Goal: Task Accomplishment & Management: Use online tool/utility

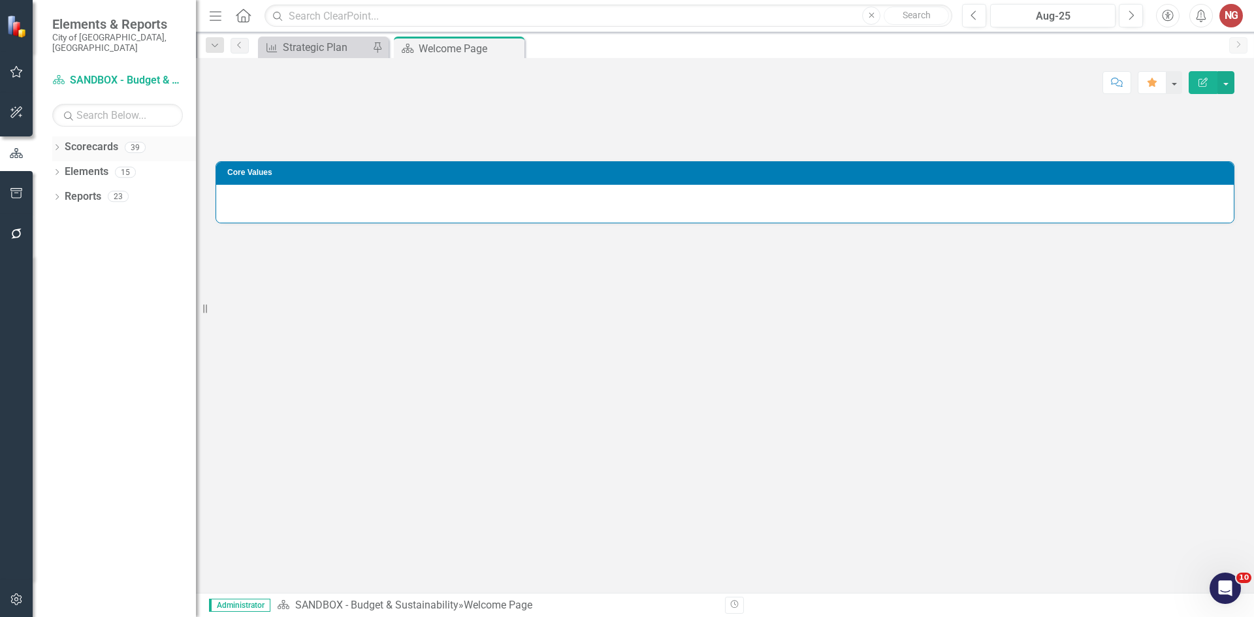
click at [59, 145] on icon "Dropdown" at bounding box center [56, 148] width 9 height 7
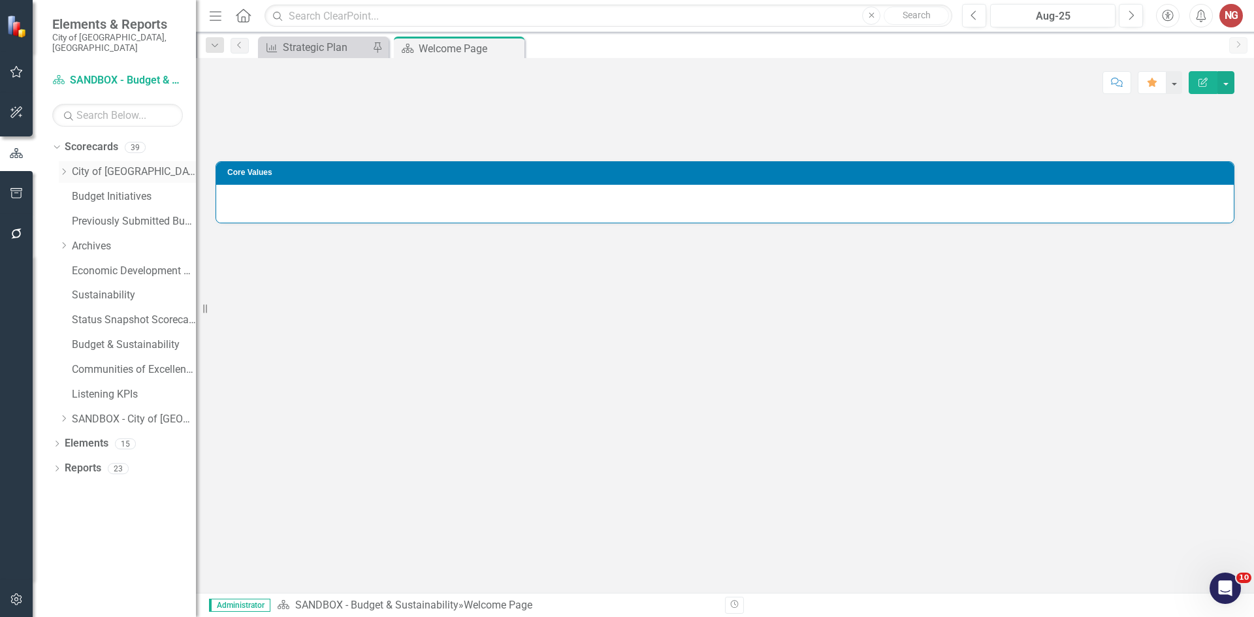
click at [63, 168] on icon "Dropdown" at bounding box center [64, 172] width 10 height 8
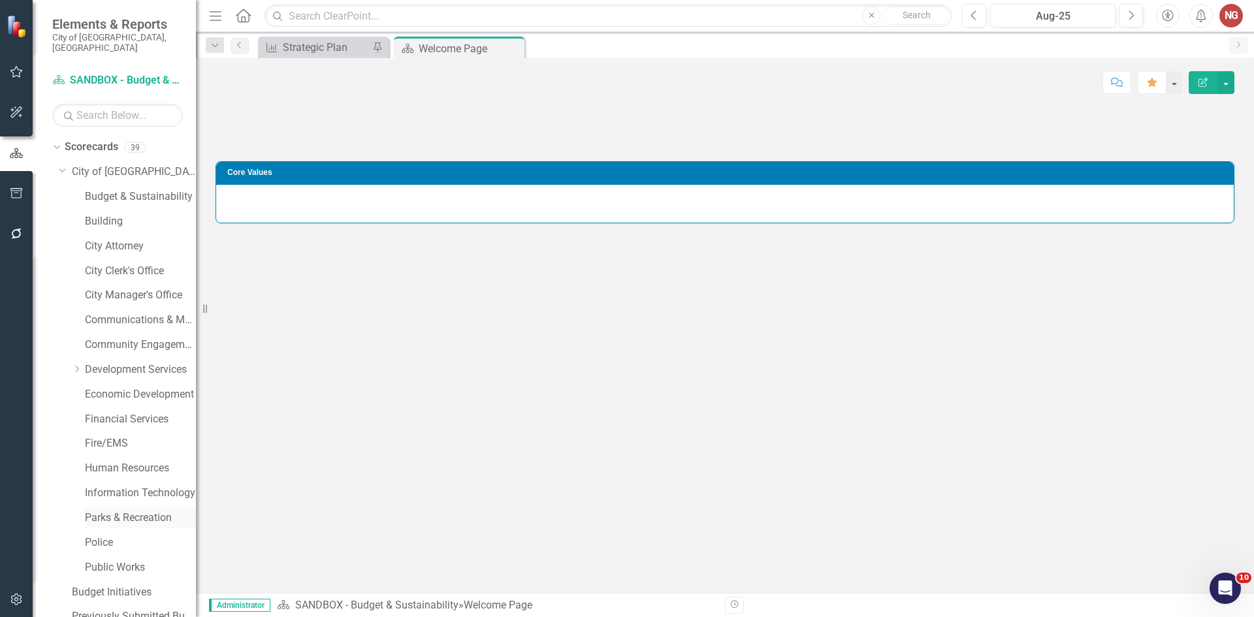
click at [106, 511] on link "Parks & Recreation" at bounding box center [140, 518] width 111 height 15
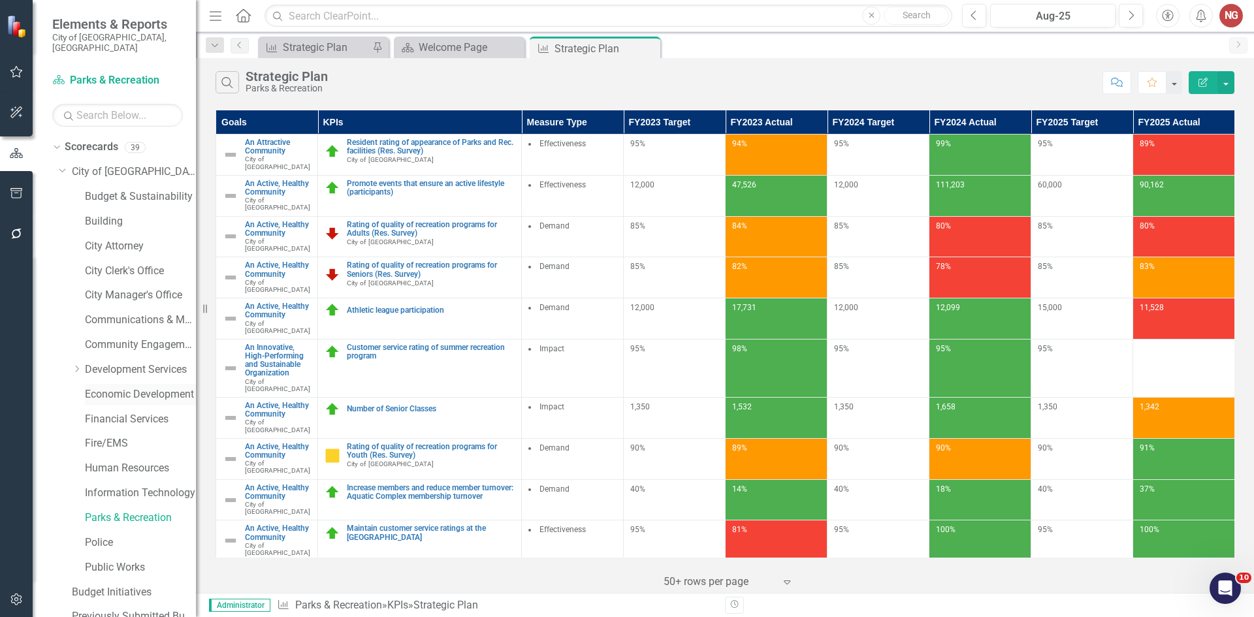
click at [91, 387] on link "Economic Development" at bounding box center [140, 394] width 111 height 15
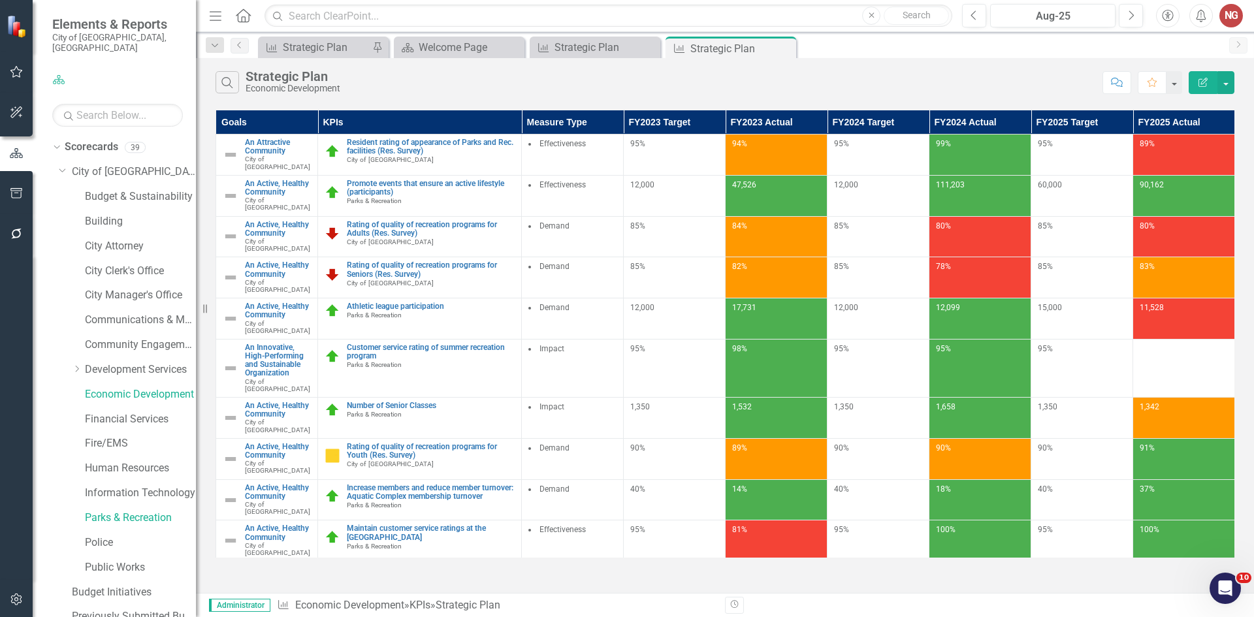
click at [1129, 29] on div "Menu Home Search Close Search Previous Aug-25 Next Accessibility Alerts NG User…" at bounding box center [725, 16] width 1058 height 32
click at [1128, 15] on icon "Next" at bounding box center [1131, 16] width 7 height 12
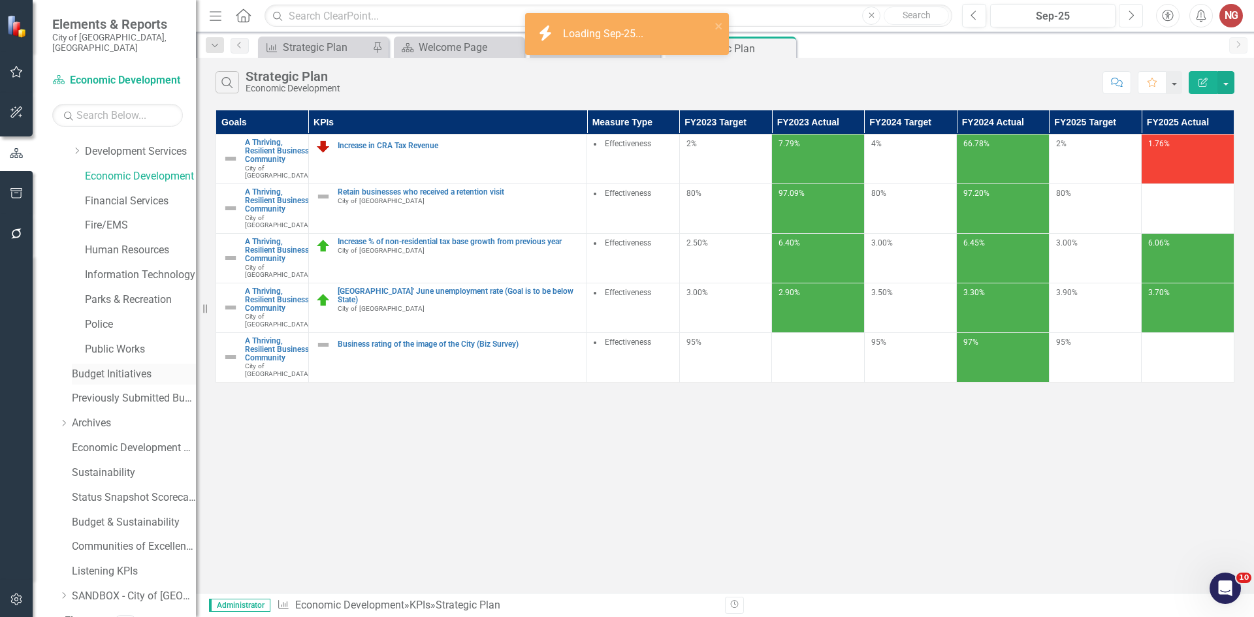
scroll to position [250, 0]
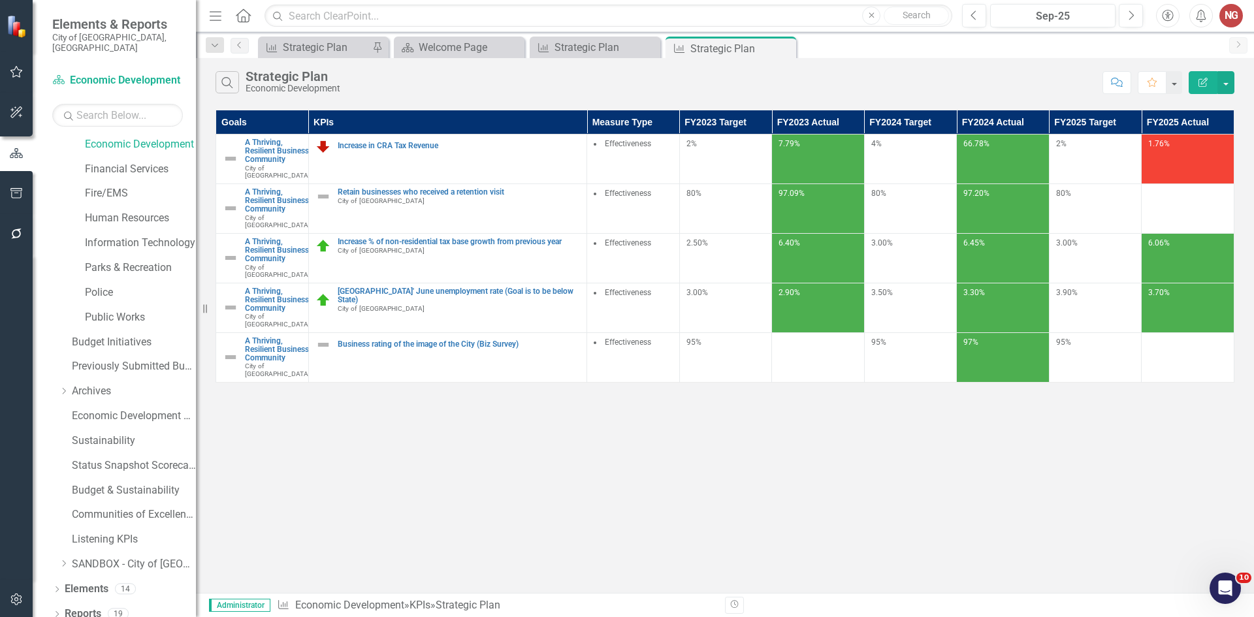
click at [52, 603] on div "Dropdown Scorecards 39 Dropdown City of [GEOGRAPHIC_DATA] Budget & Sustainabili…" at bounding box center [114, 377] width 163 height 481
click at [54, 612] on icon "Dropdown" at bounding box center [56, 615] width 9 height 7
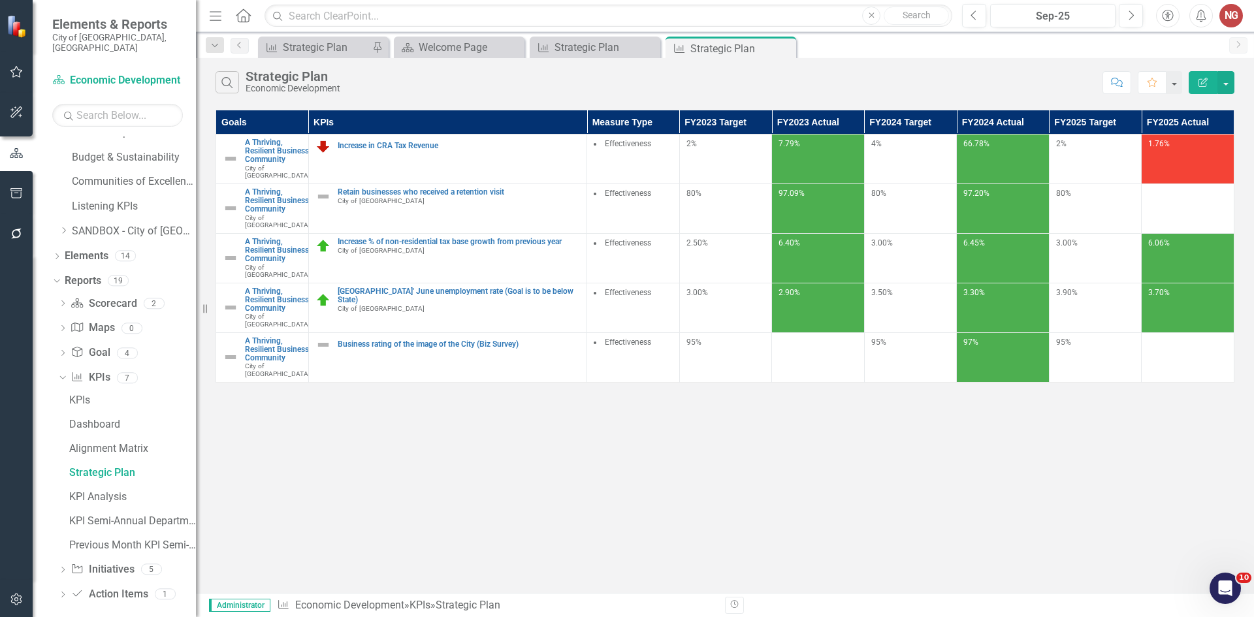
click at [61, 568] on icon "Dropdown" at bounding box center [62, 571] width 9 height 7
click at [95, 487] on link "[PERSON_NAME] Chart" at bounding box center [131, 497] width 130 height 21
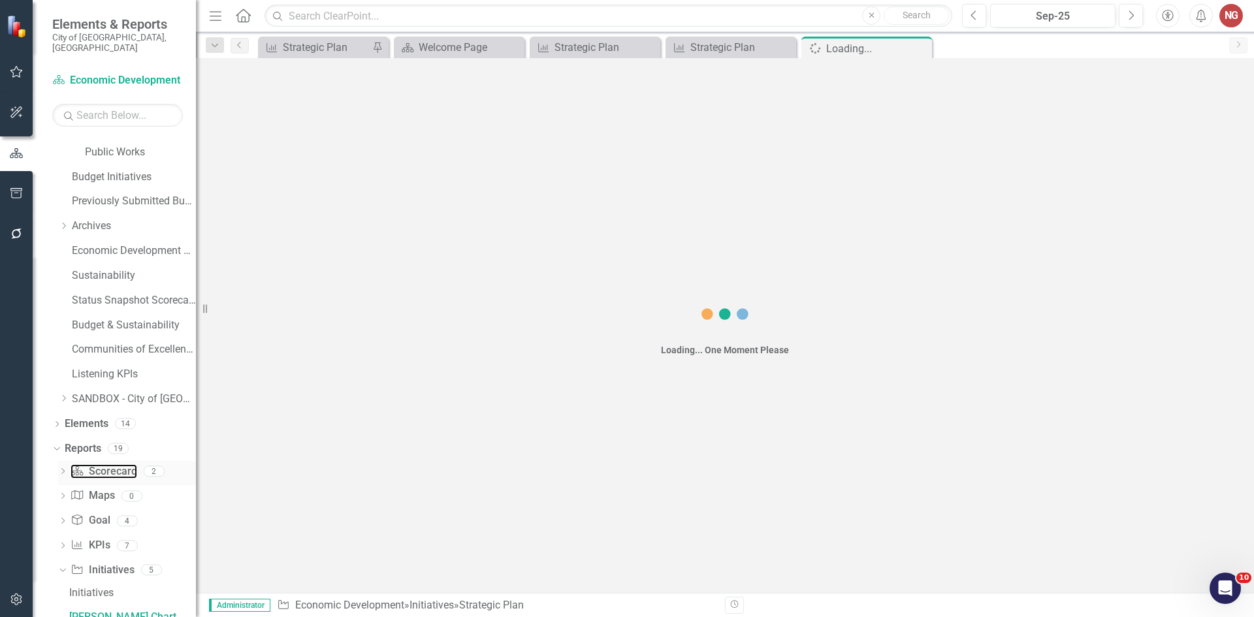
drag, startPoint x: 97, startPoint y: 464, endPoint x: 97, endPoint y: 471, distance: 7.2
click at [97, 464] on link "Scorecard Scorecard" at bounding box center [104, 471] width 66 height 15
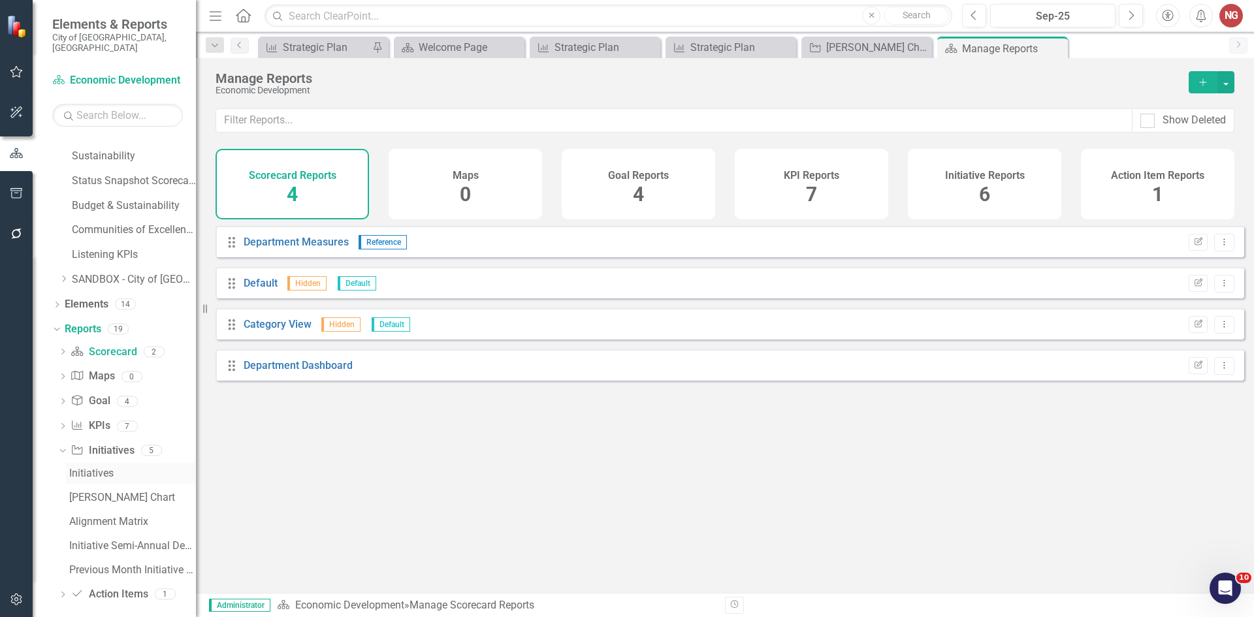
click at [88, 468] on div "Initiatives" at bounding box center [132, 474] width 127 height 12
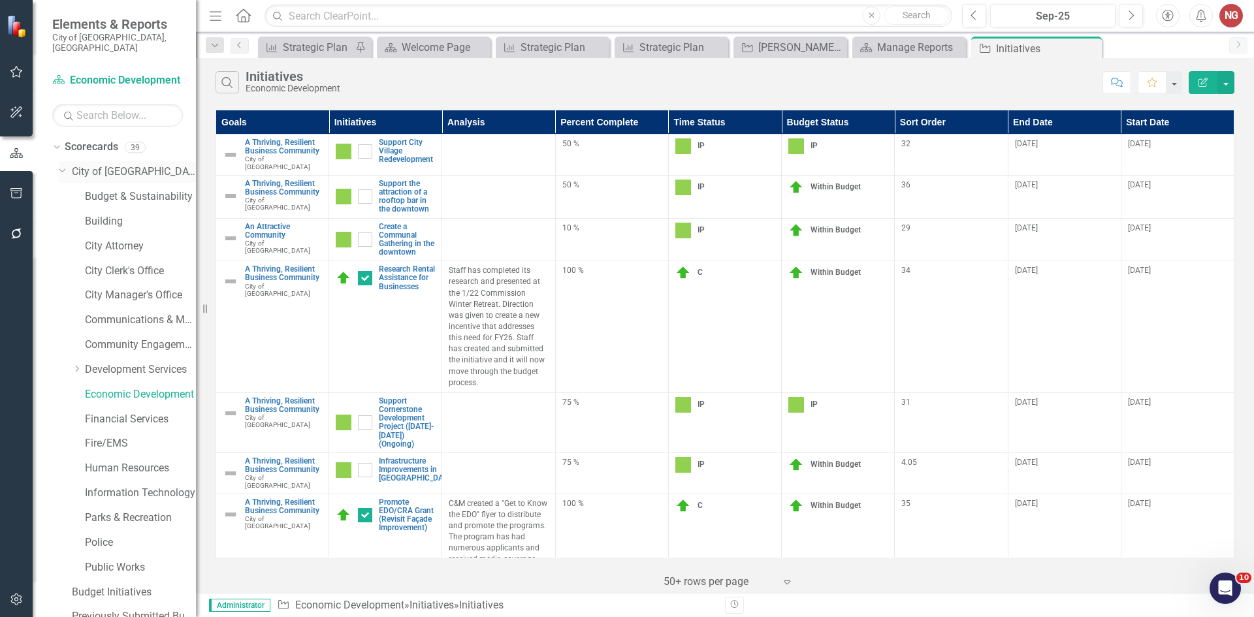
click at [90, 165] on link "City of [GEOGRAPHIC_DATA]" at bounding box center [134, 172] width 124 height 15
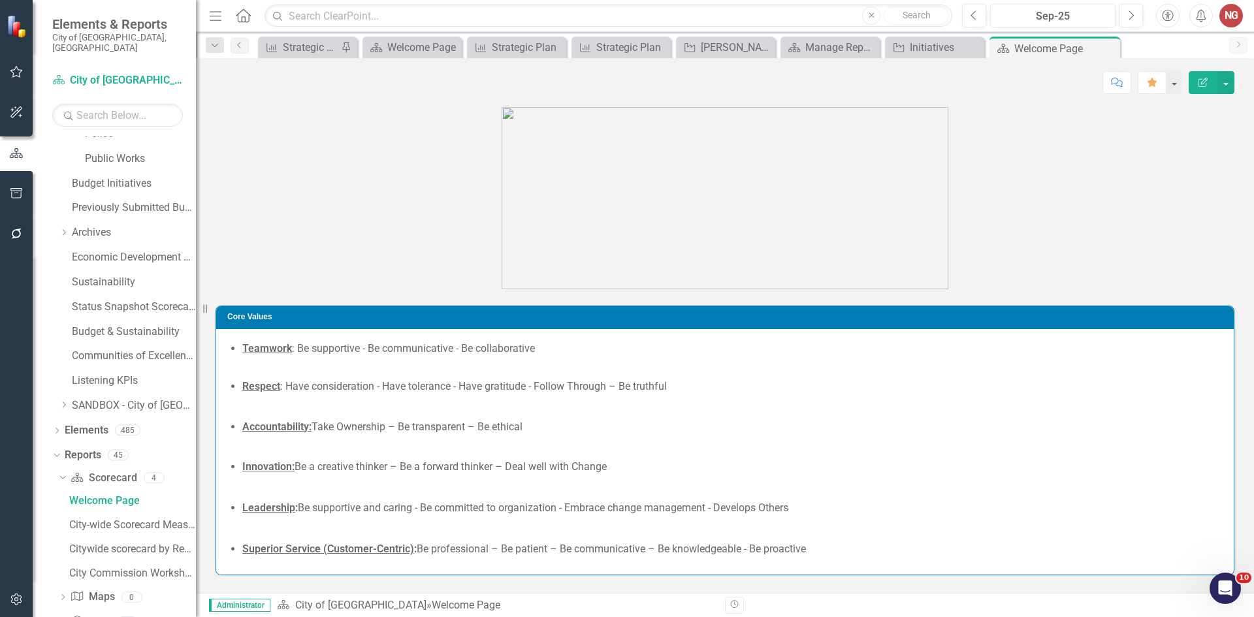
scroll to position [511, 0]
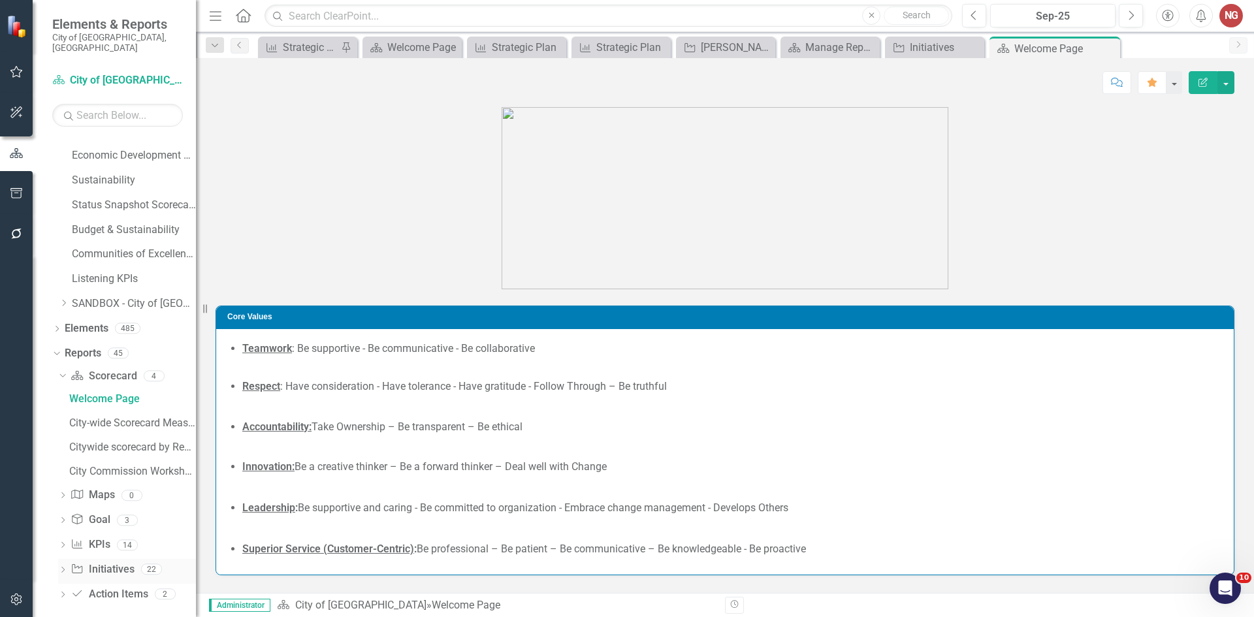
click at [61, 568] on icon "Dropdown" at bounding box center [62, 571] width 9 height 7
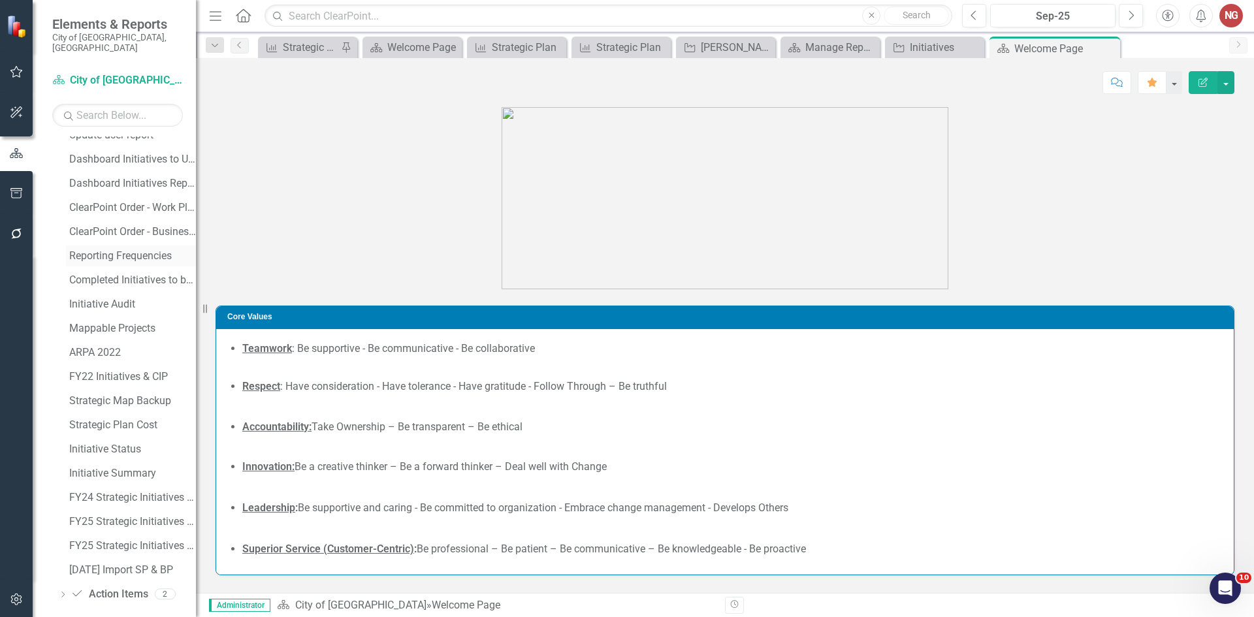
scroll to position [750, 0]
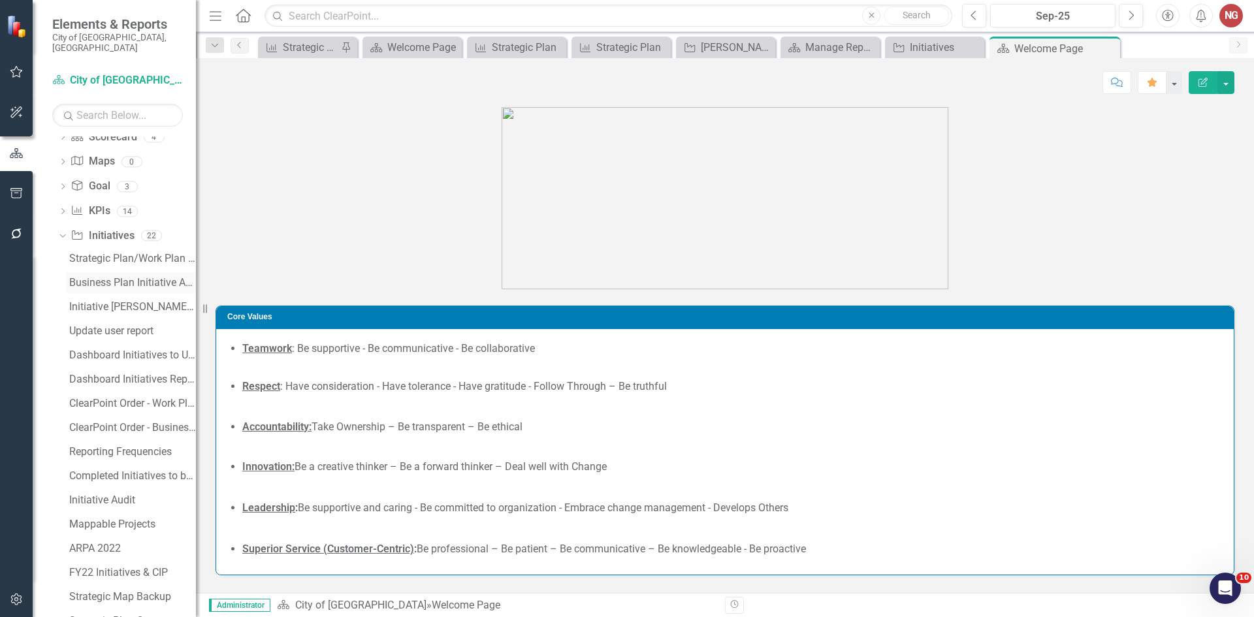
click at [99, 277] on div "Business Plan Initiative Analysis Report" at bounding box center [132, 283] width 127 height 12
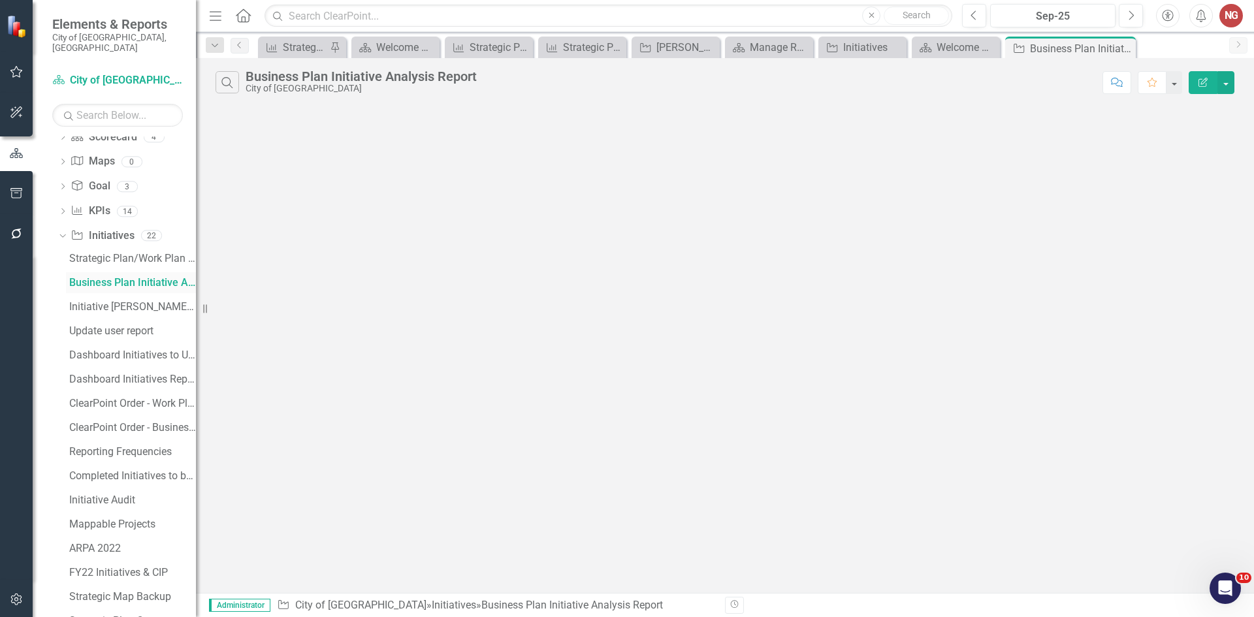
scroll to position [415, 0]
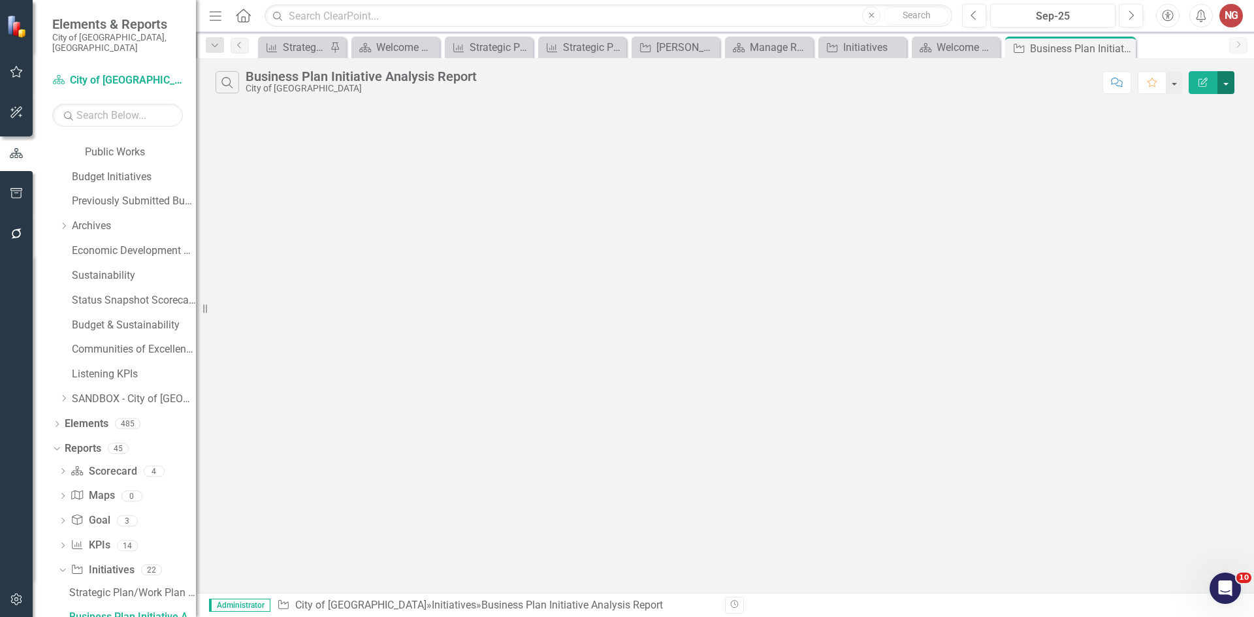
click at [1227, 82] on button "button" at bounding box center [1226, 82] width 17 height 23
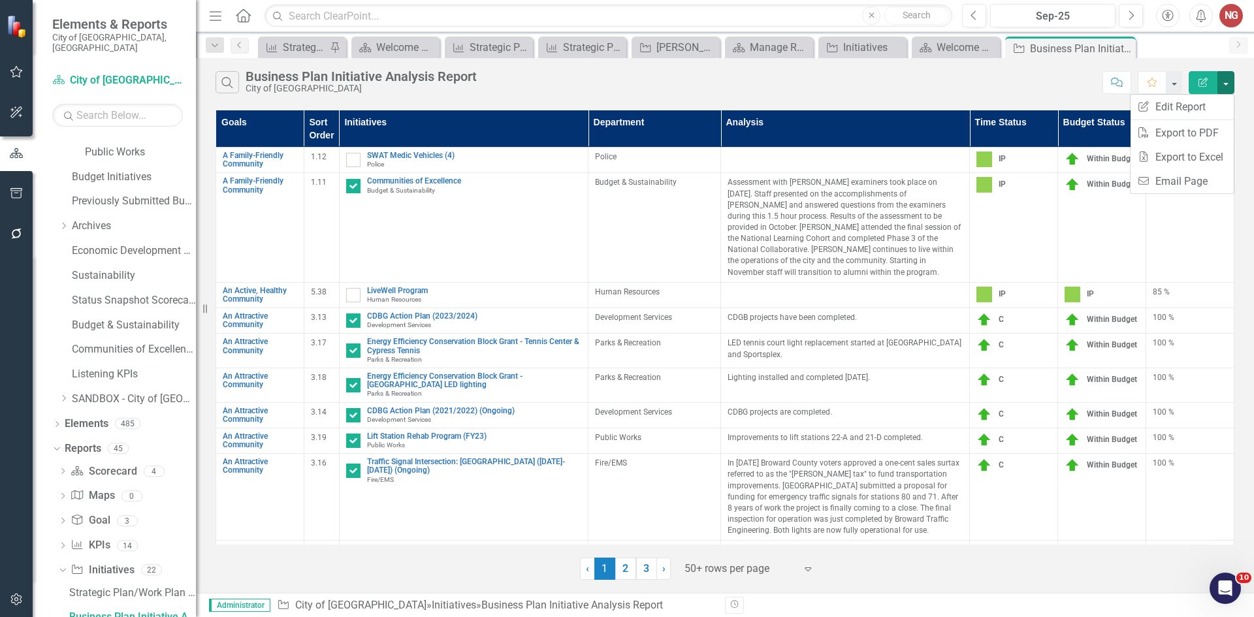
click at [321, 117] on th "Sort Order" at bounding box center [321, 128] width 35 height 37
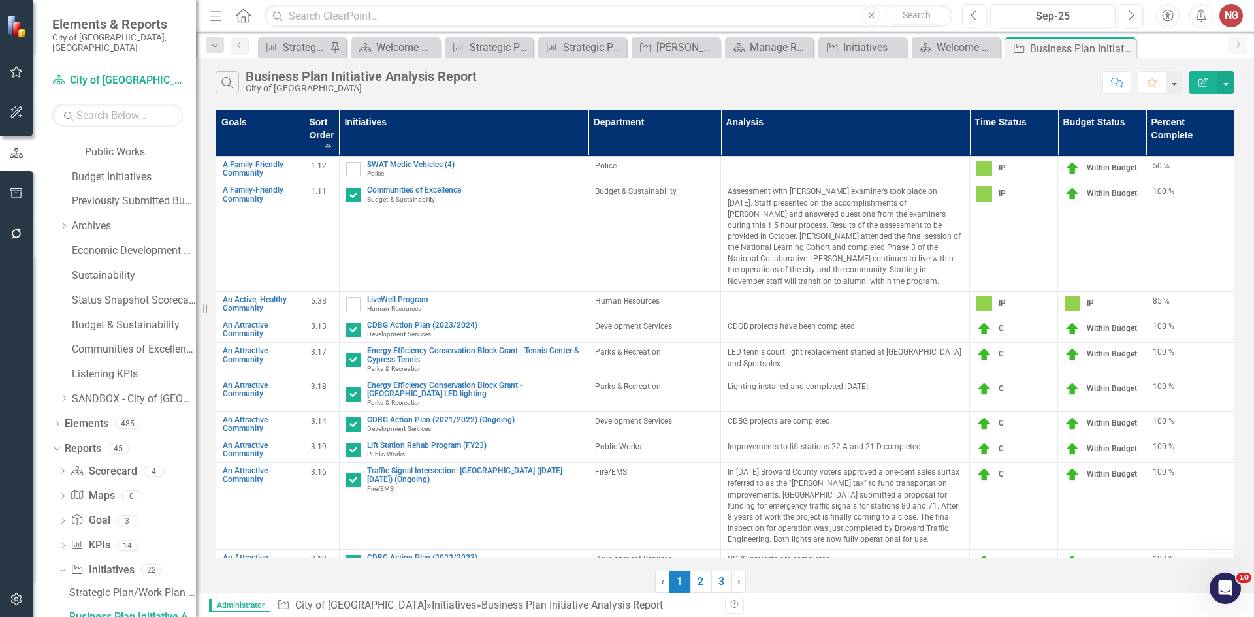
click at [327, 144] on th "Sort Order Sort Ascending" at bounding box center [321, 133] width 35 height 46
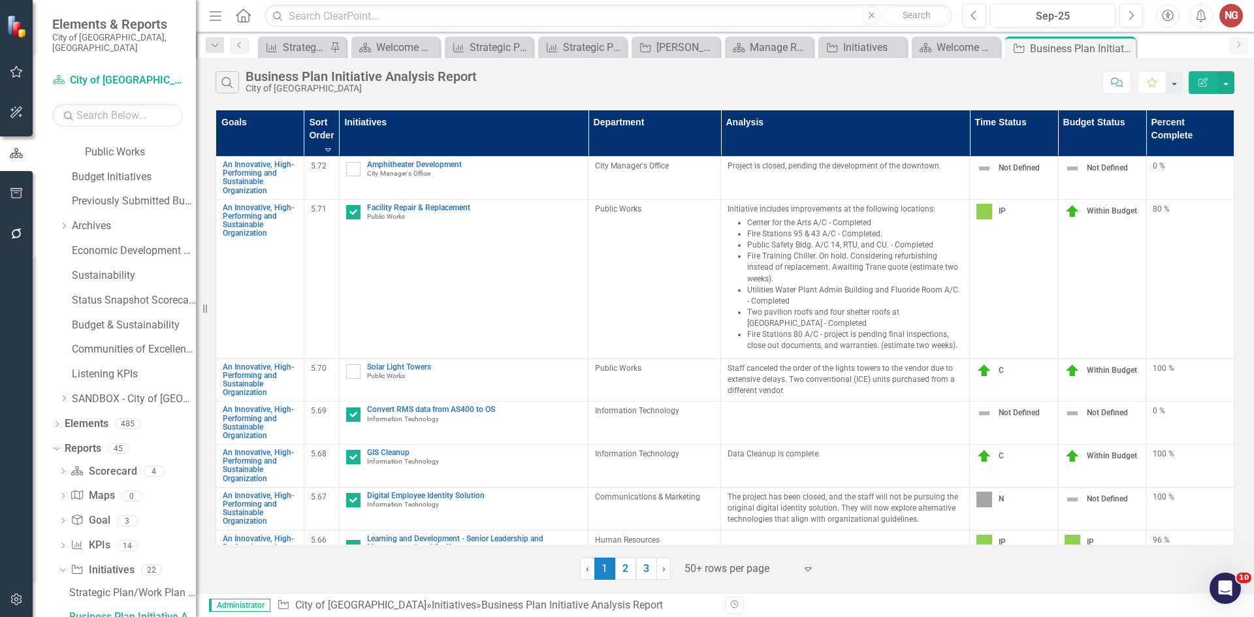
checkbox input "true"
checkbox input "false"
checkbox input "true"
checkbox input "false"
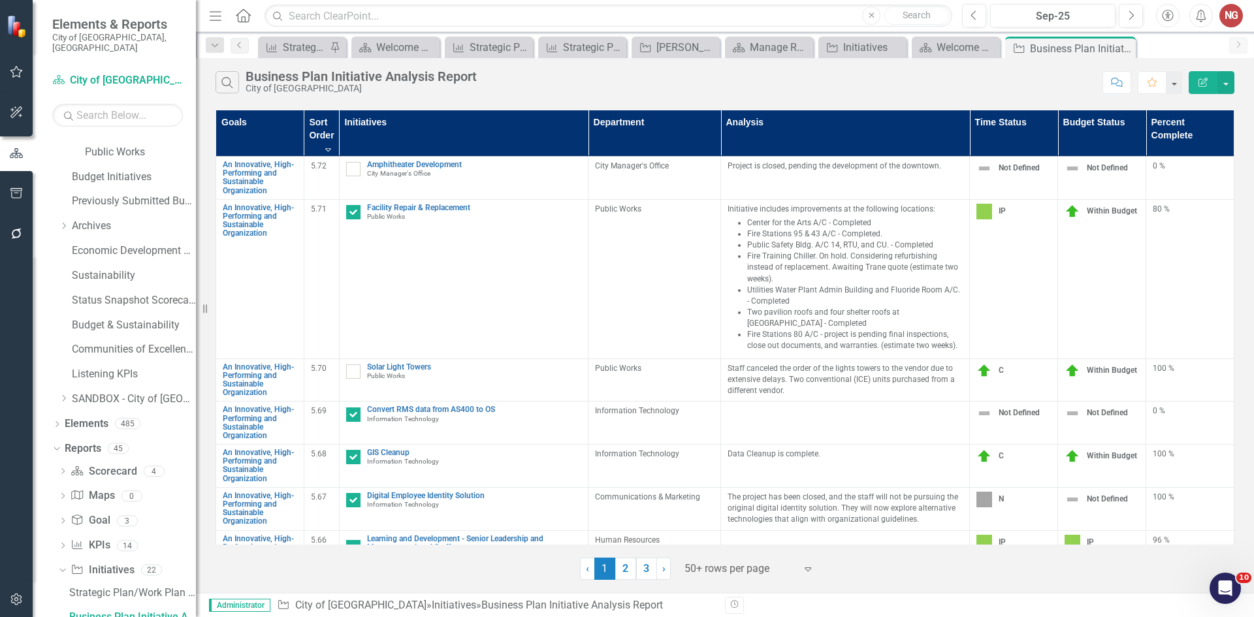
checkbox input "false"
checkbox input "true"
checkbox input "false"
click at [327, 152] on th "Sort Order Sort Descending" at bounding box center [321, 133] width 35 height 46
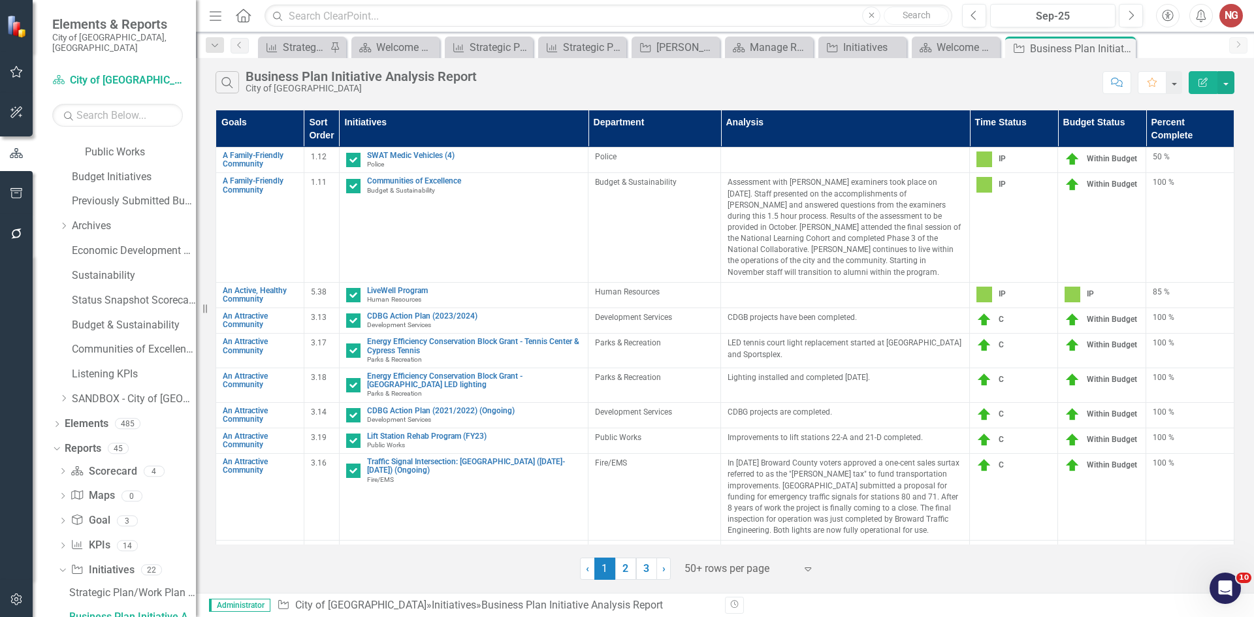
checkbox input "true"
checkbox input "false"
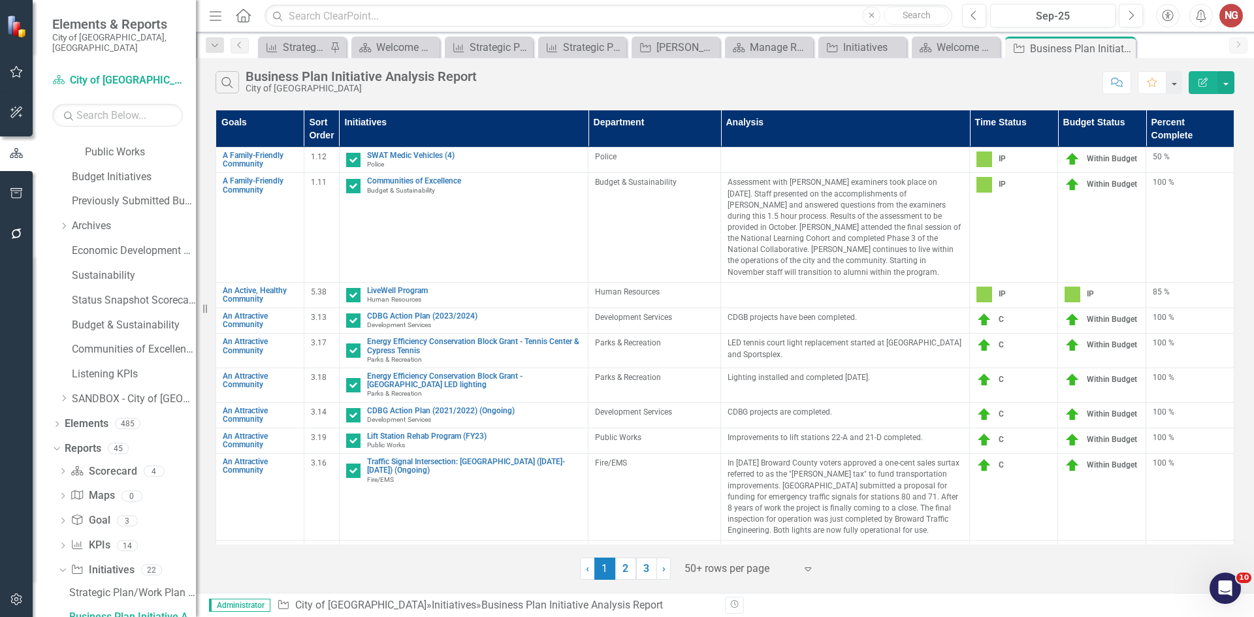
checkbox input "false"
checkbox input "true"
click at [324, 135] on th "Sort Order" at bounding box center [321, 128] width 35 height 37
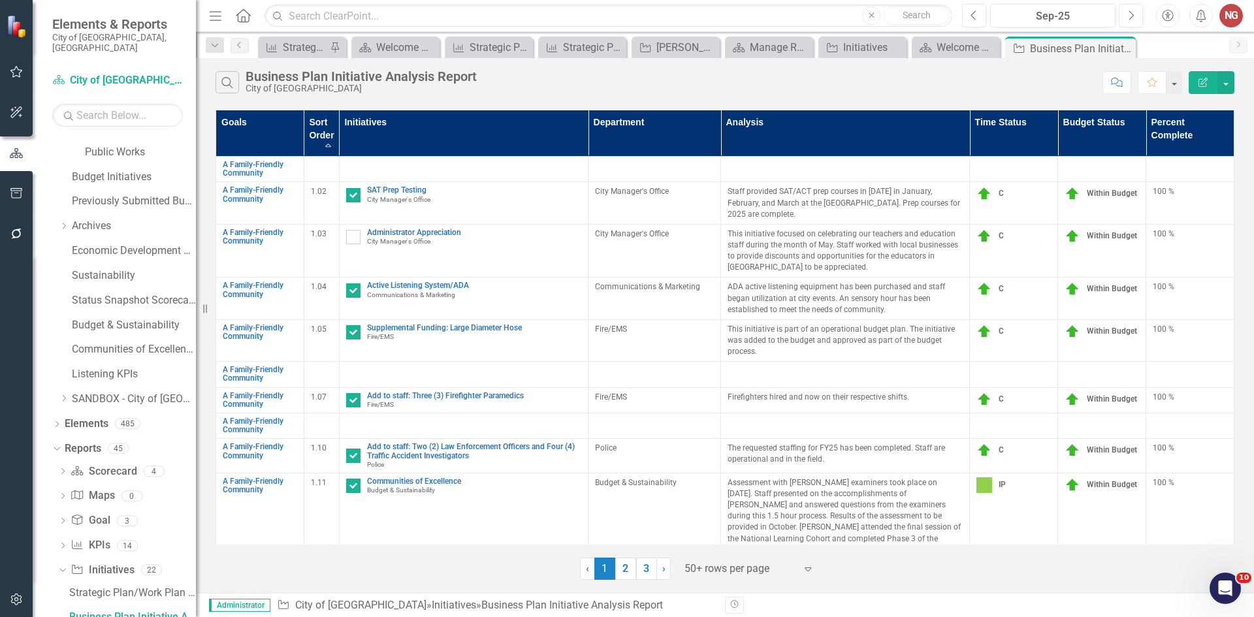
checkbox input "true"
checkbox input "false"
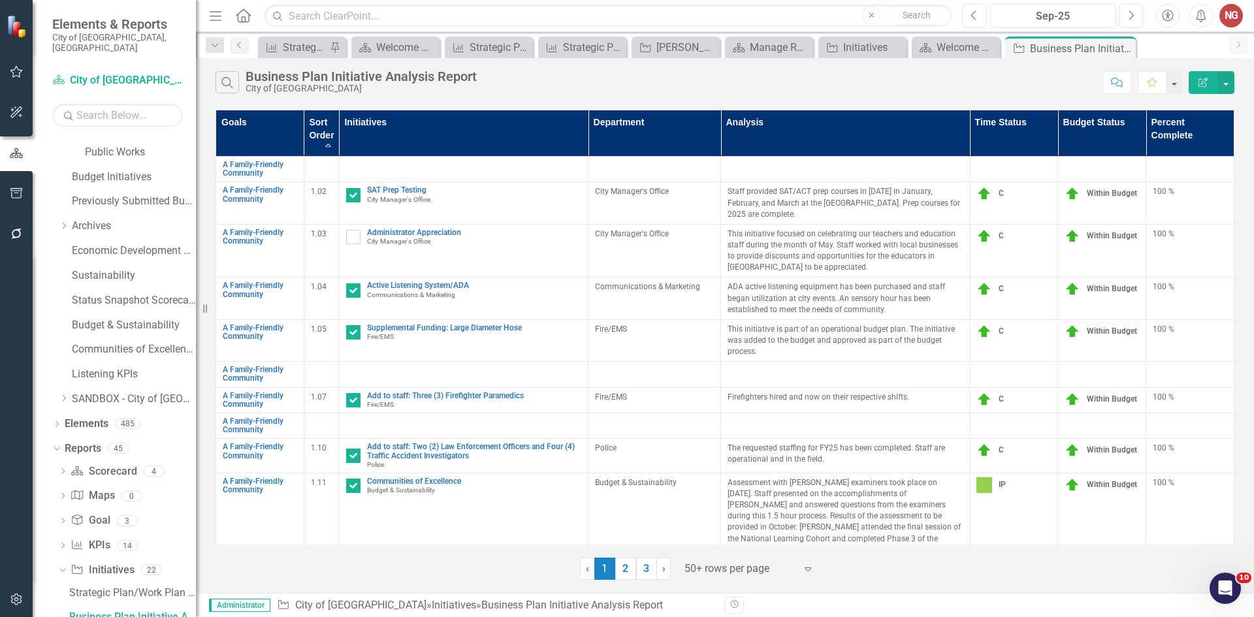
checkbox input "false"
checkbox input "true"
checkbox input "false"
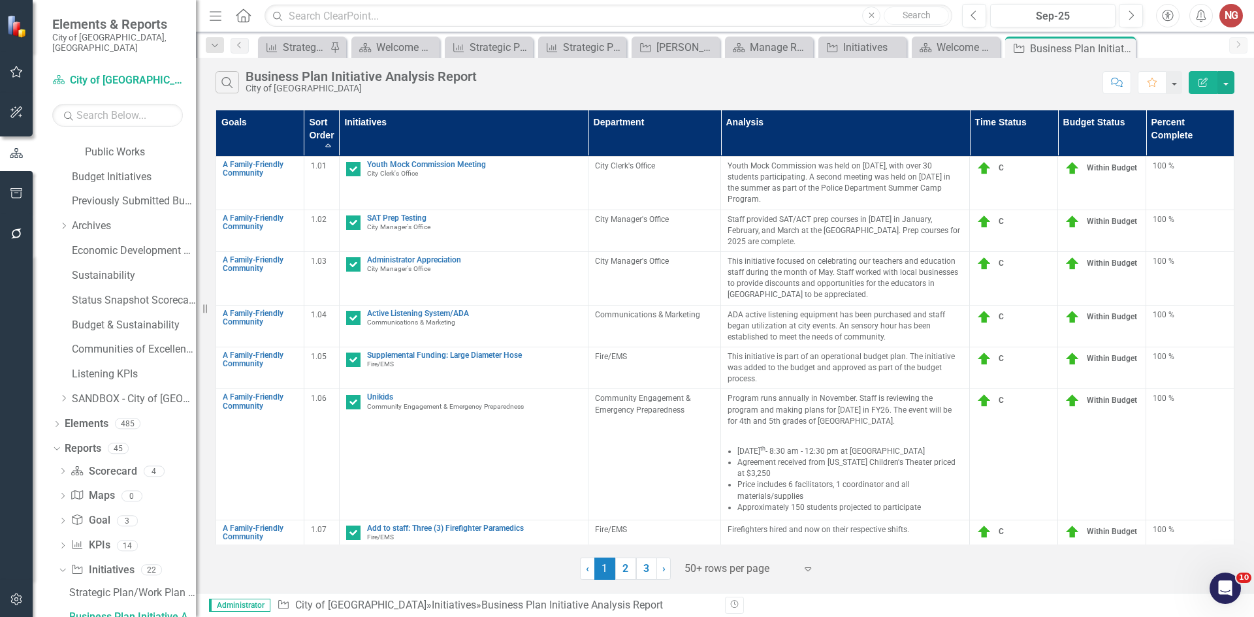
checkbox input "false"
checkbox input "true"
checkbox input "false"
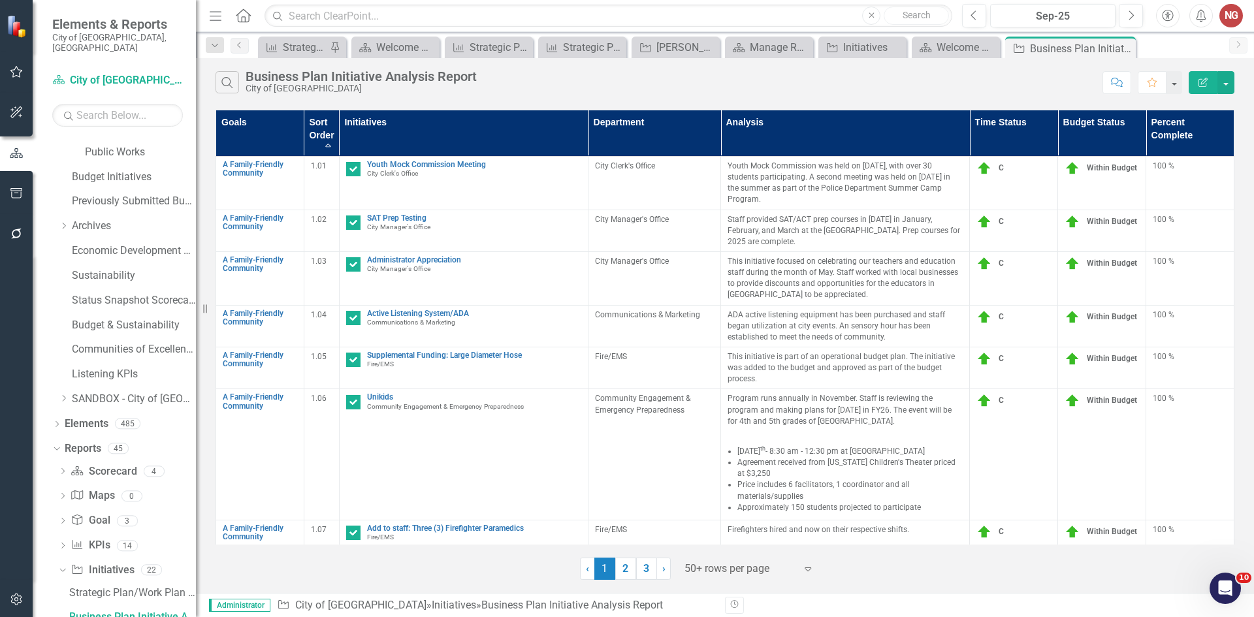
checkbox input "false"
click at [1224, 82] on button "button" at bounding box center [1226, 82] width 17 height 23
click at [1177, 161] on link "Excel Export to Excel" at bounding box center [1182, 157] width 103 height 24
